Goal: Information Seeking & Learning: Learn about a topic

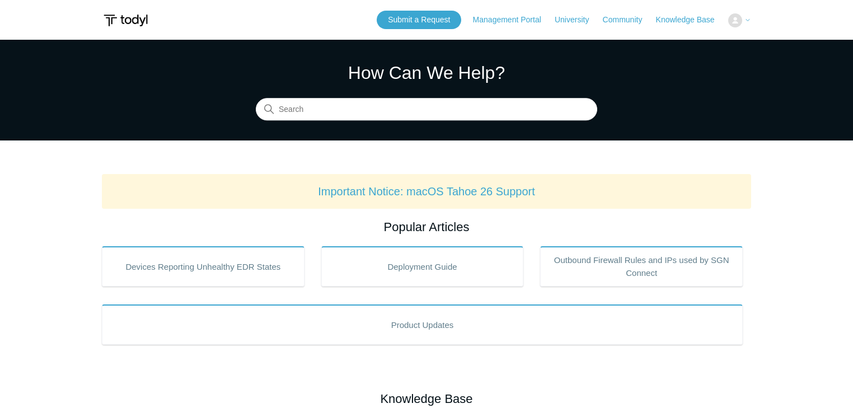
click at [743, 22] on button at bounding box center [739, 20] width 23 height 14
click at [747, 19] on icon at bounding box center [747, 20] width 7 height 7
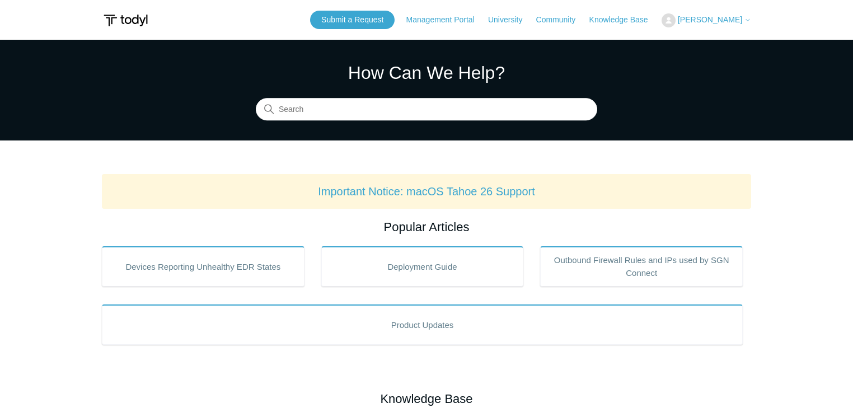
click at [725, 20] on span "[PERSON_NAME]" at bounding box center [710, 19] width 64 height 9
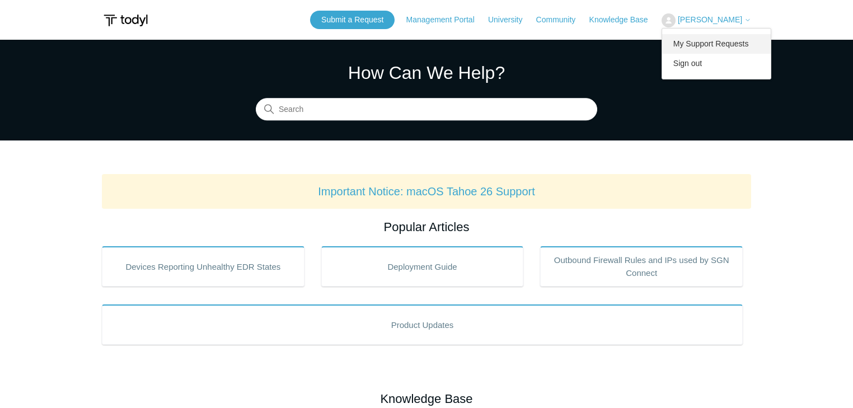
click at [732, 45] on link "My Support Requests" at bounding box center [716, 44] width 109 height 20
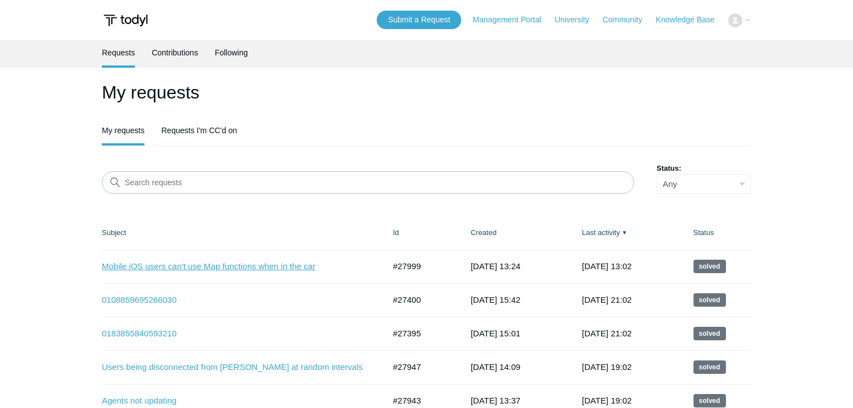
click at [232, 265] on link "Mobile iOS users can't use Map functions when in the car" at bounding box center [235, 266] width 266 height 13
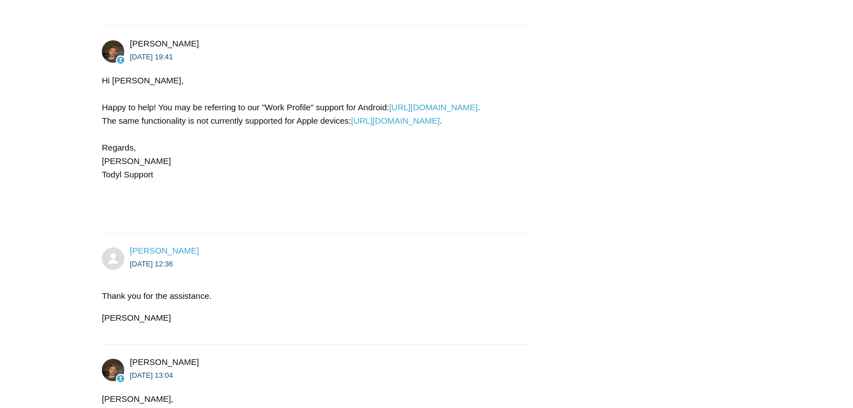
scroll to position [2398, 0]
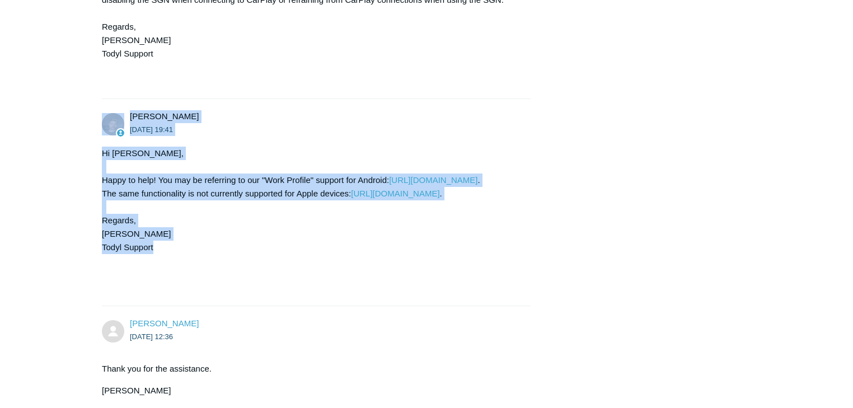
drag, startPoint x: 92, startPoint y: 111, endPoint x: 162, endPoint y: 279, distance: 182.6
copy div "Andy Paull September 11, 2025 19:41 Hi John, Happy to help! You may be referrin…"
click at [351, 154] on div "Hi John, Happy to help! You may be referring to our "Work Profile" support for …" at bounding box center [310, 221] width 417 height 148
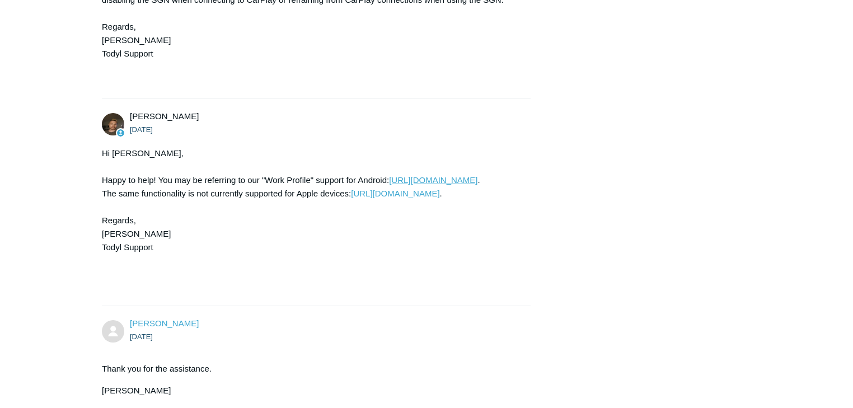
click at [389, 185] on link "https://support.todyl.com/hc/en-us/articles/1500000929861-Android-Using-SGN-Mob…" at bounding box center [433, 180] width 88 height 10
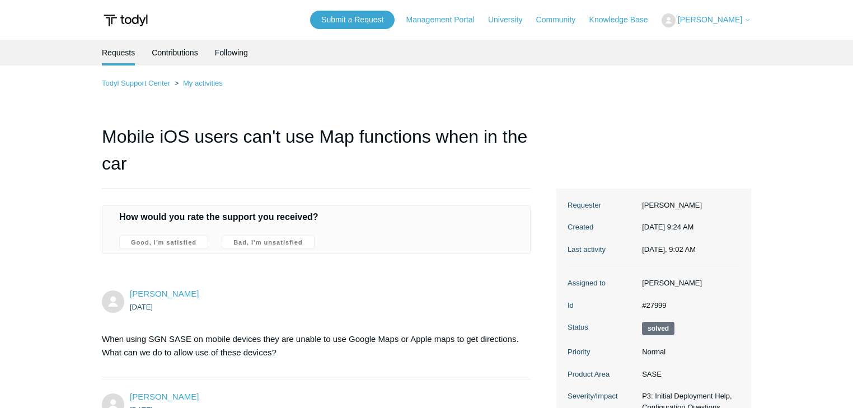
scroll to position [2398, 0]
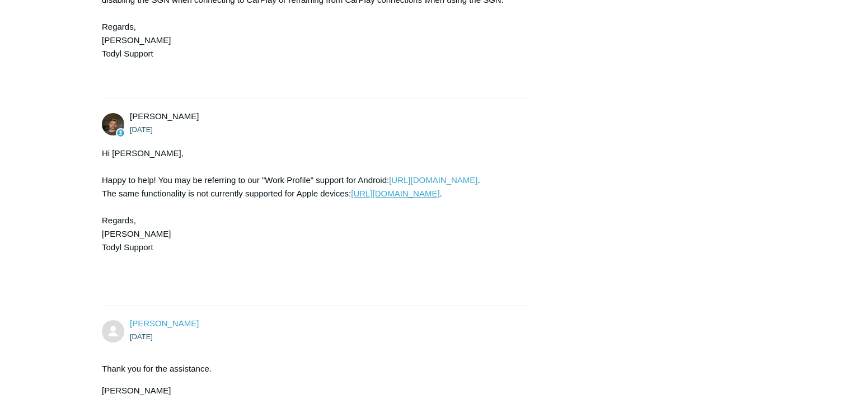
click at [376, 198] on link "https://support.todyl.com/hc/en-us/articles/1500000927602-iOS-Using-SGN-Mobile-…" at bounding box center [395, 194] width 88 height 10
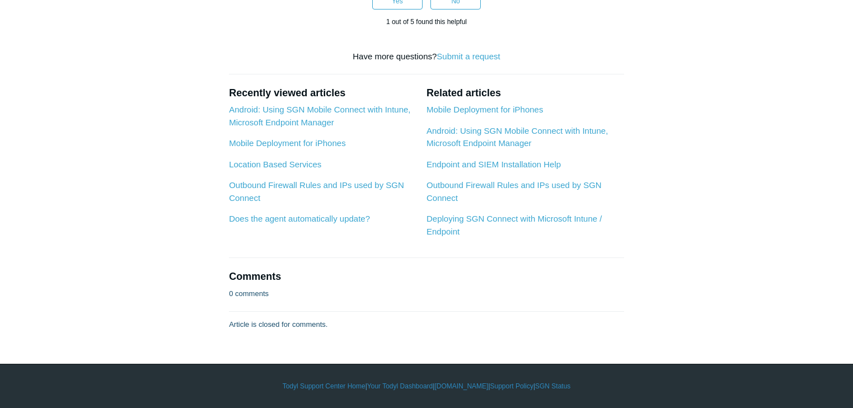
scroll to position [5073, 0]
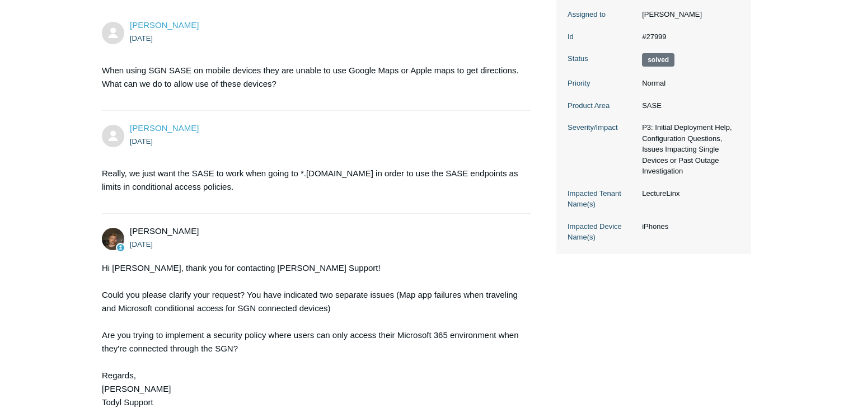
scroll to position [298, 0]
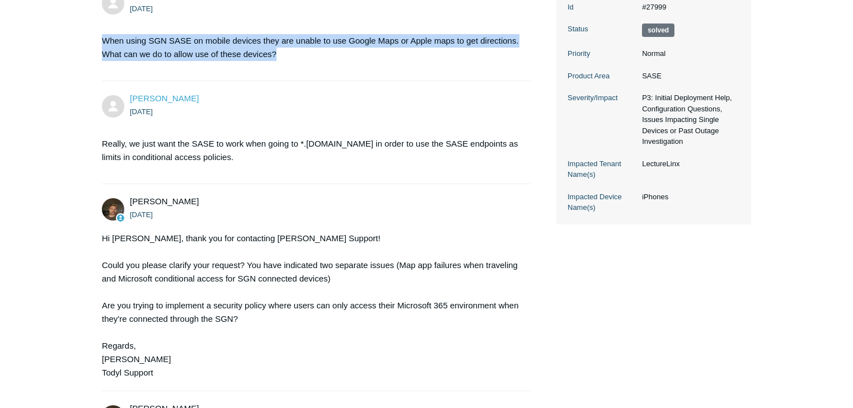
drag, startPoint x: 100, startPoint y: 42, endPoint x: 280, endPoint y: 61, distance: 181.2
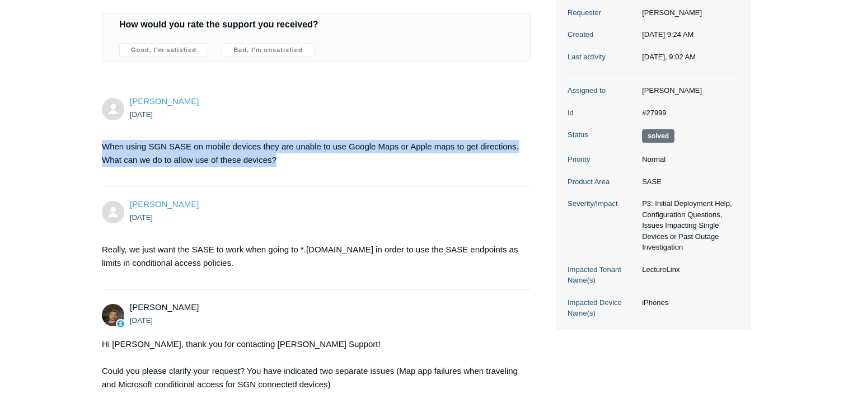
scroll to position [224, 0]
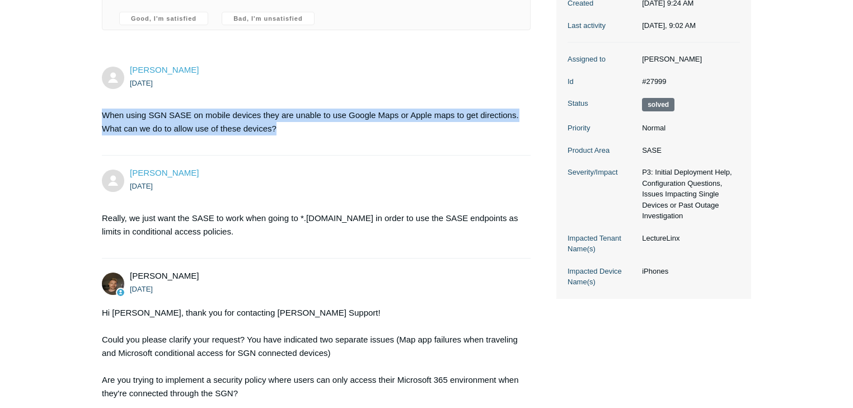
click at [373, 116] on p "When using SGN SASE on mobile devices they are unable to use Google Maps or App…" at bounding box center [310, 122] width 417 height 27
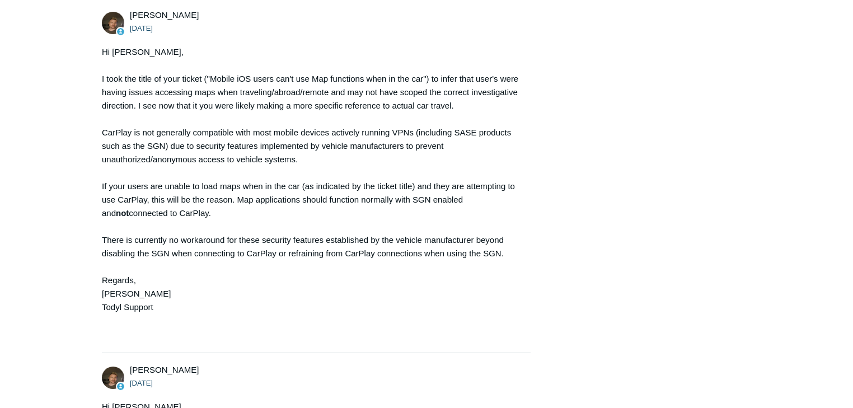
scroll to position [2163, 0]
